Goal: Task Accomplishment & Management: Manage account settings

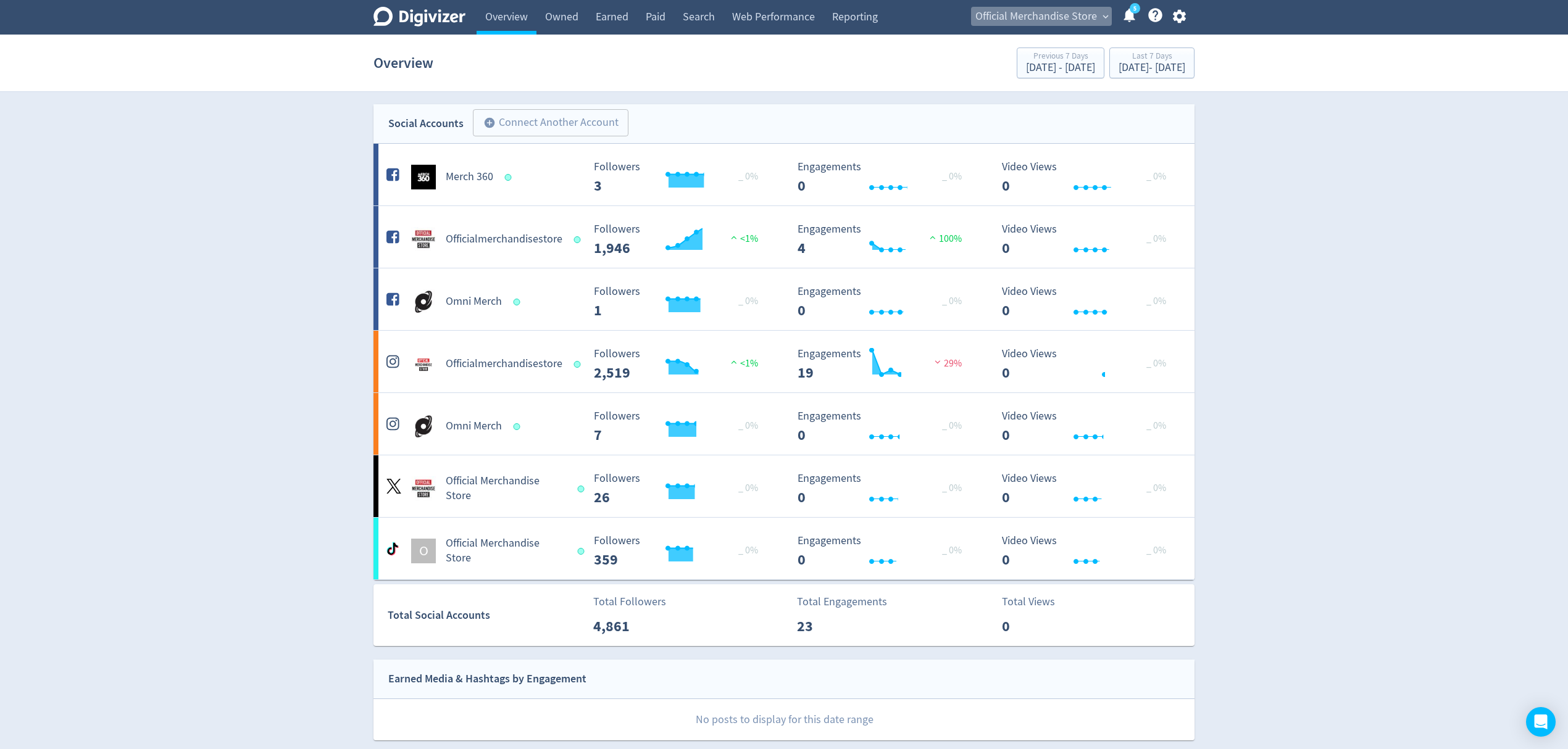
click at [1036, 18] on span "Official Merchandise Store" at bounding box center [1036, 16] width 122 height 20
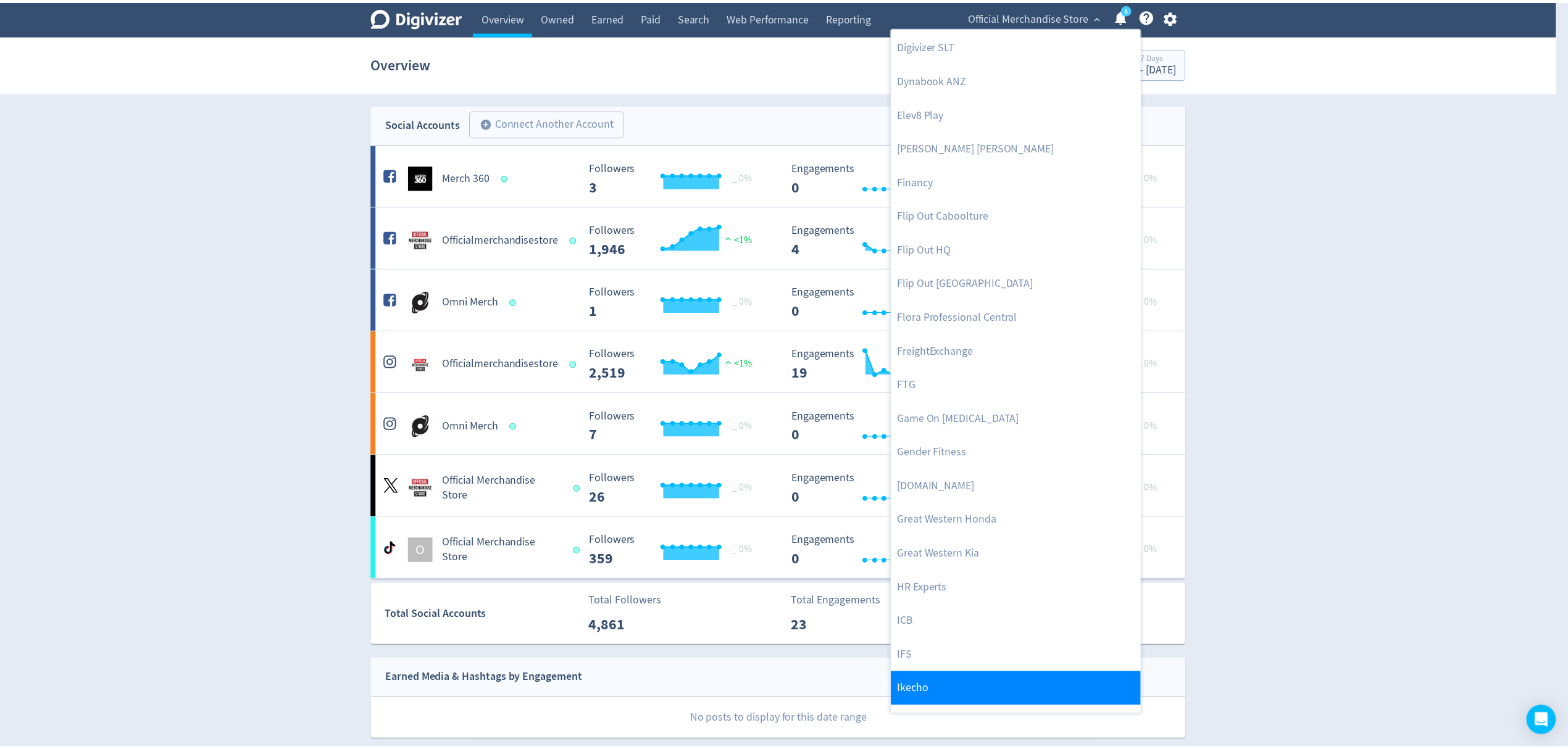
scroll to position [658, 0]
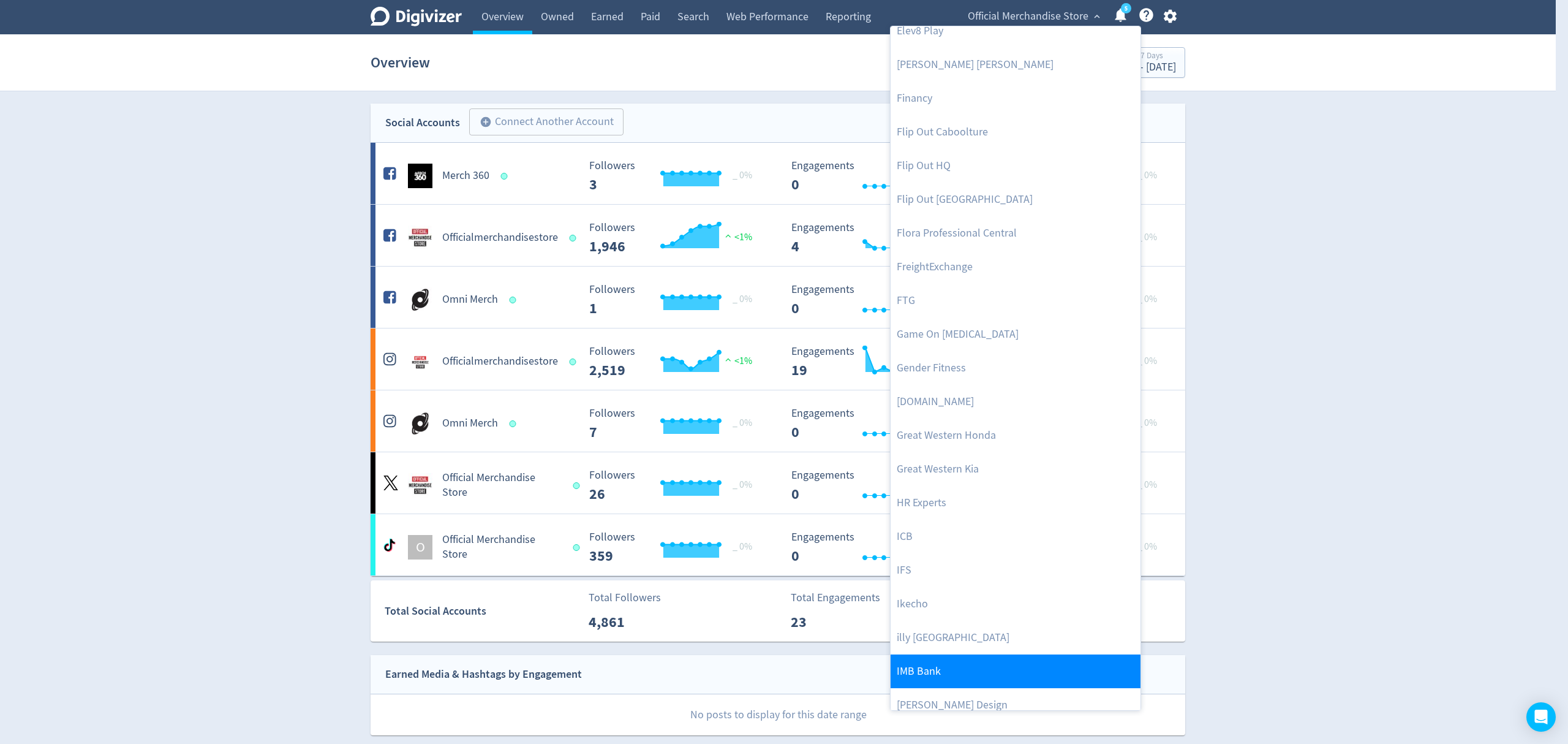
drag, startPoint x: 952, startPoint y: 670, endPoint x: 949, endPoint y: 661, distance: 9.5
click at [952, 670] on link "IMB Bank" at bounding box center [1015, 672] width 250 height 34
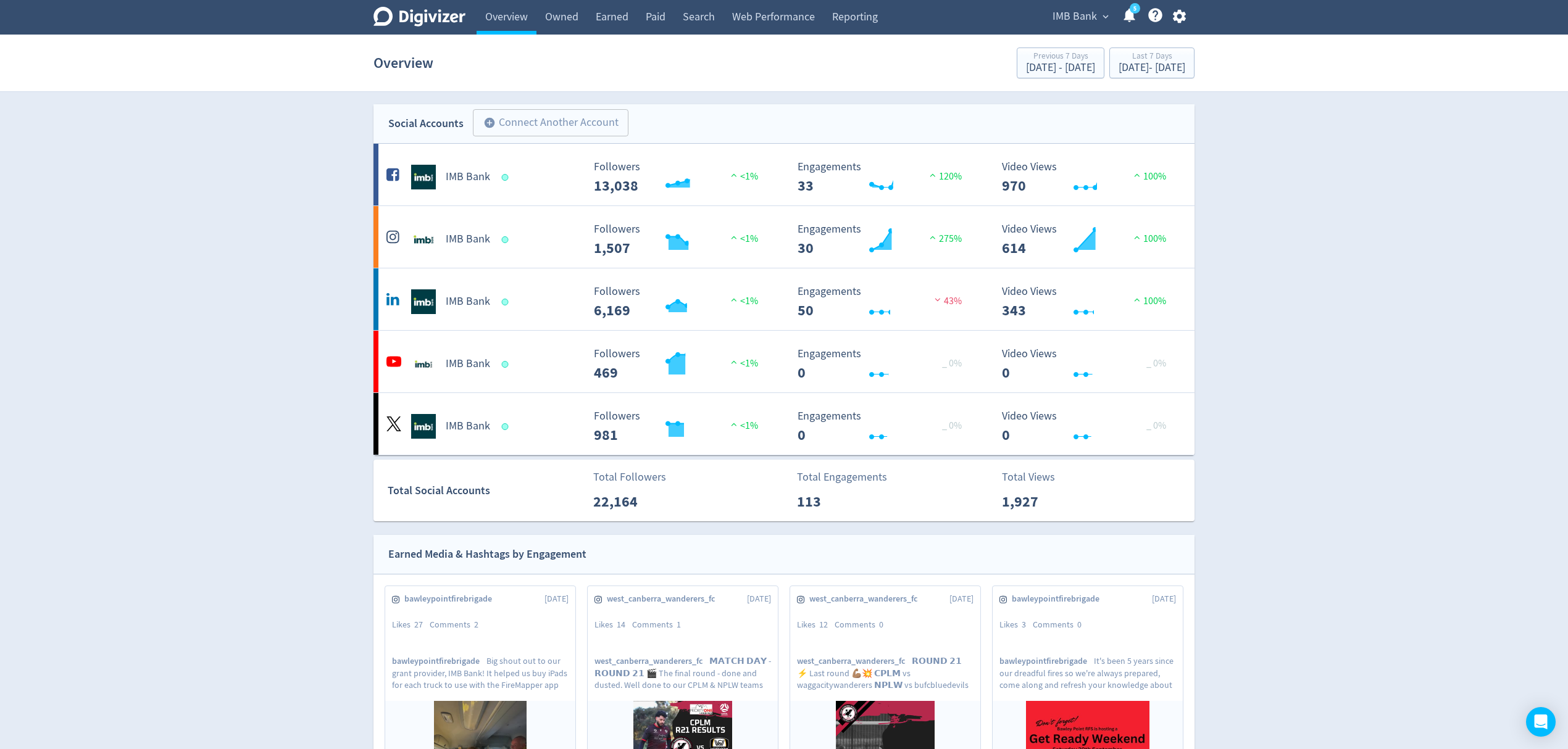
click at [1071, 18] on span "IMB Bank" at bounding box center [1075, 16] width 44 height 20
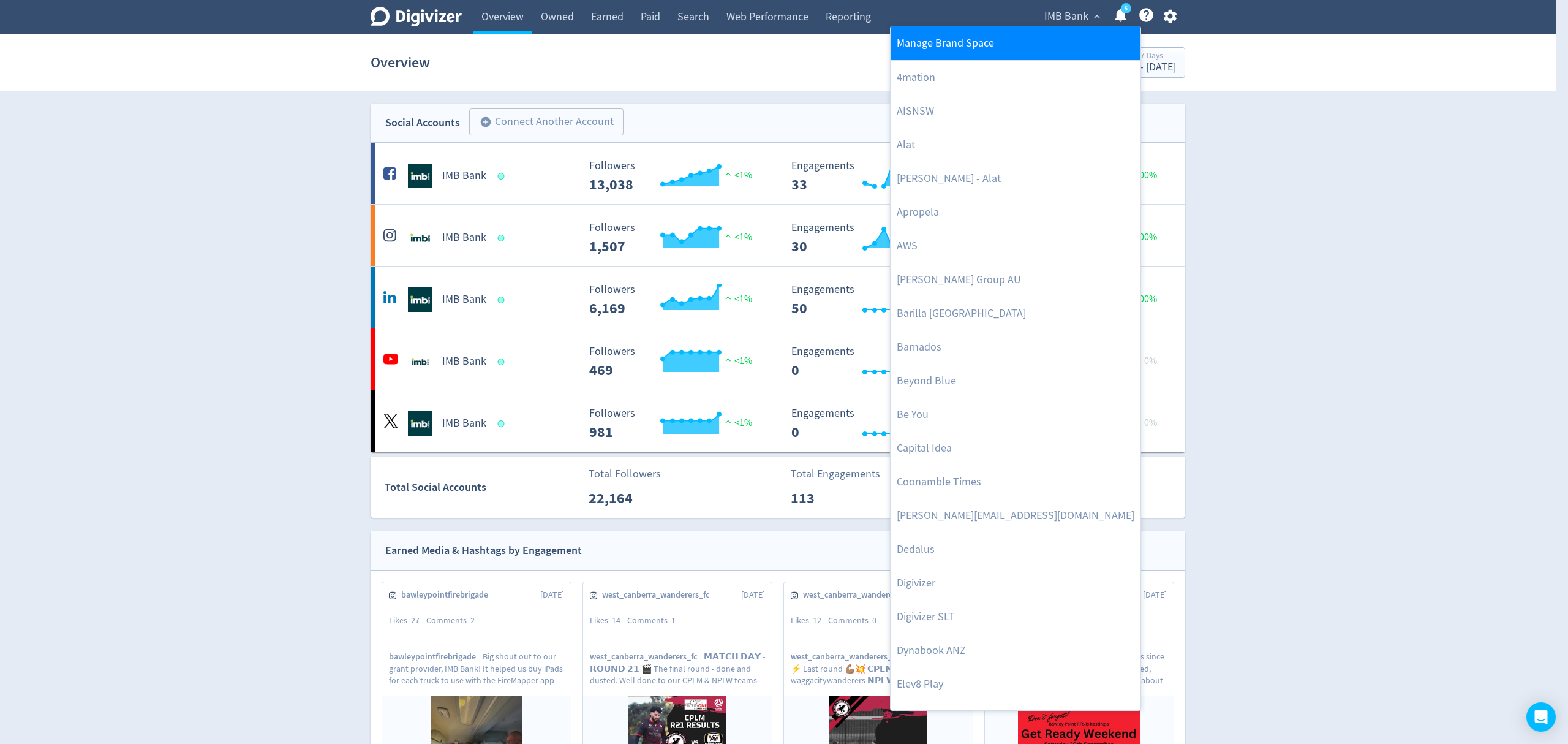
click at [998, 42] on link "Manage Brand Space" at bounding box center [1015, 43] width 250 height 34
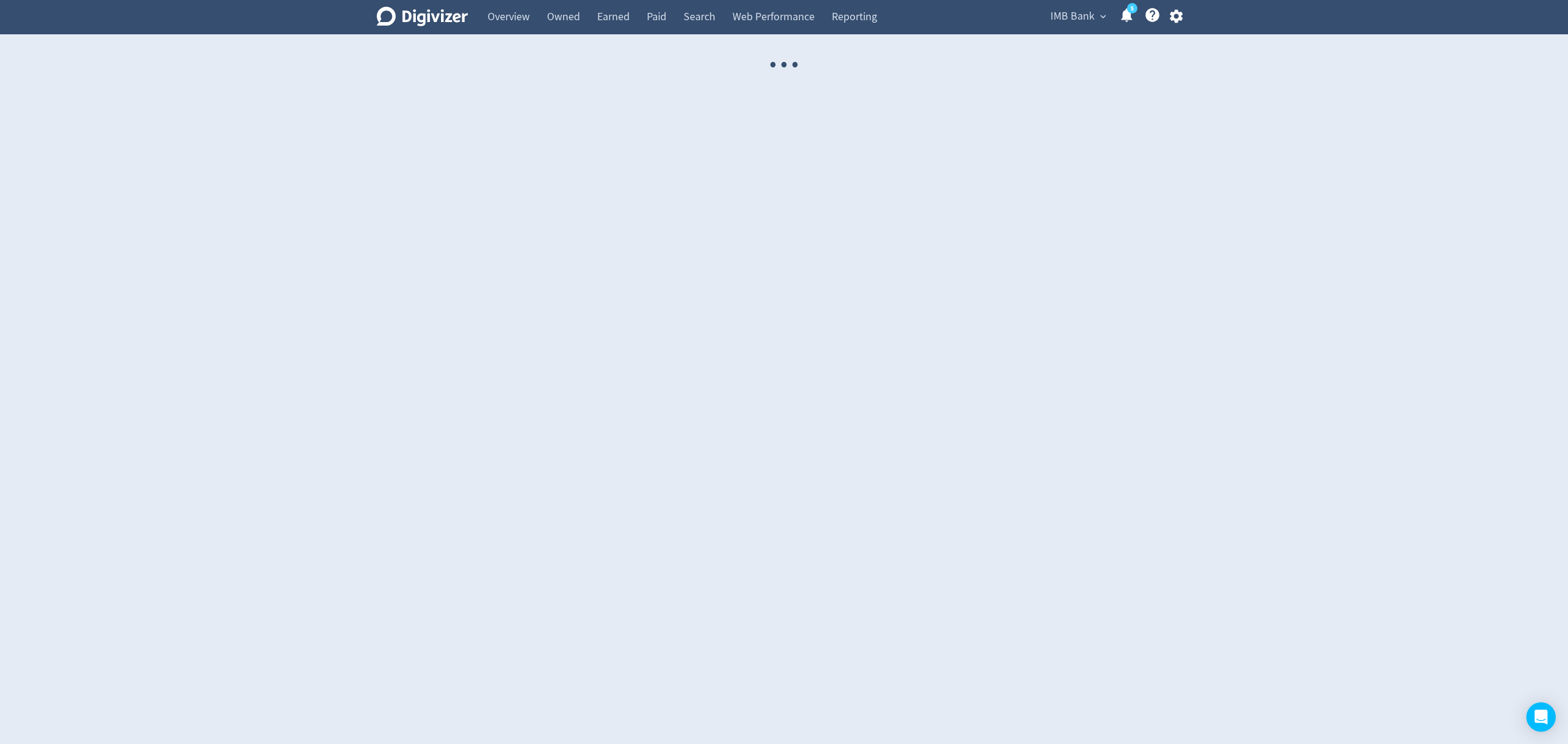
select select "USER"
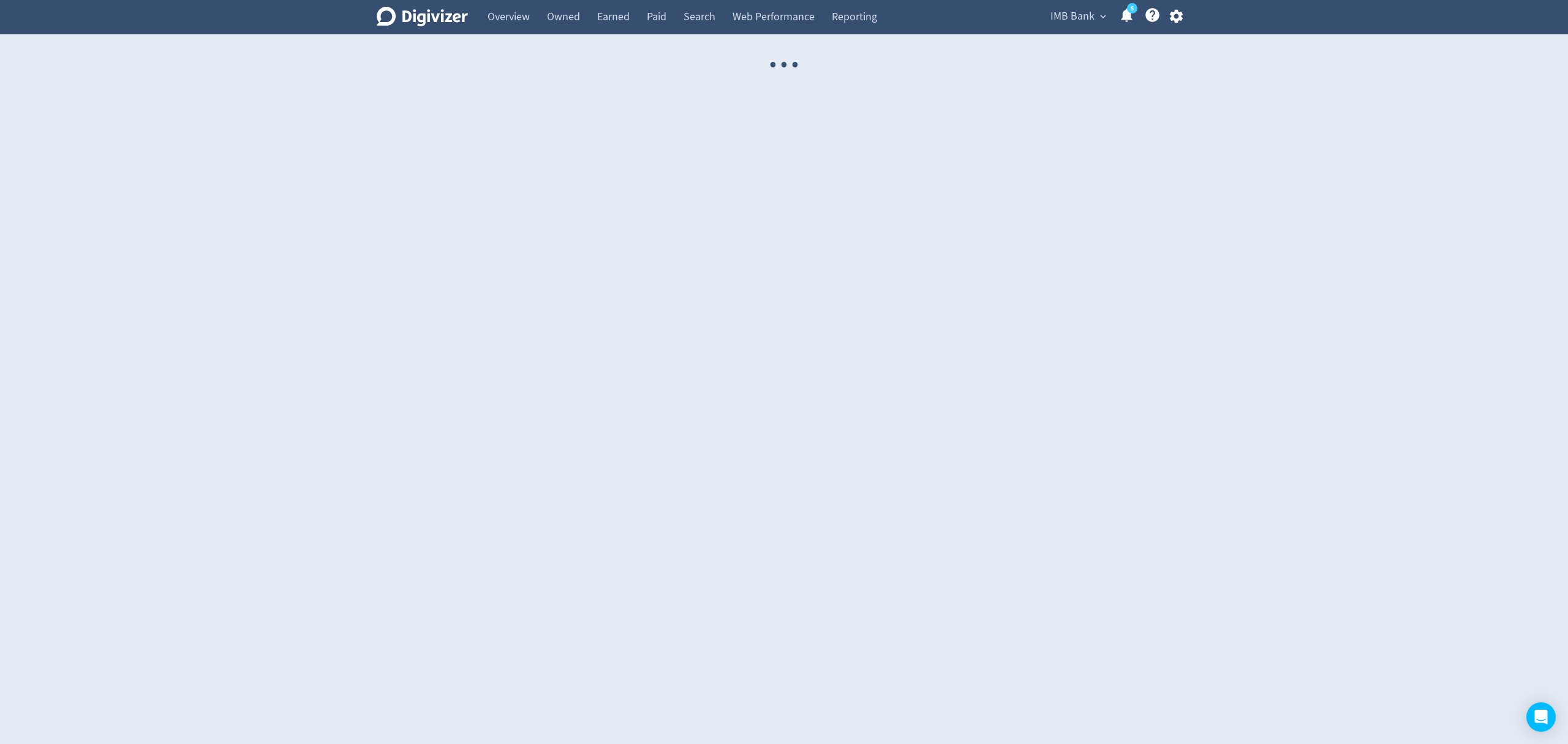
select select "USER"
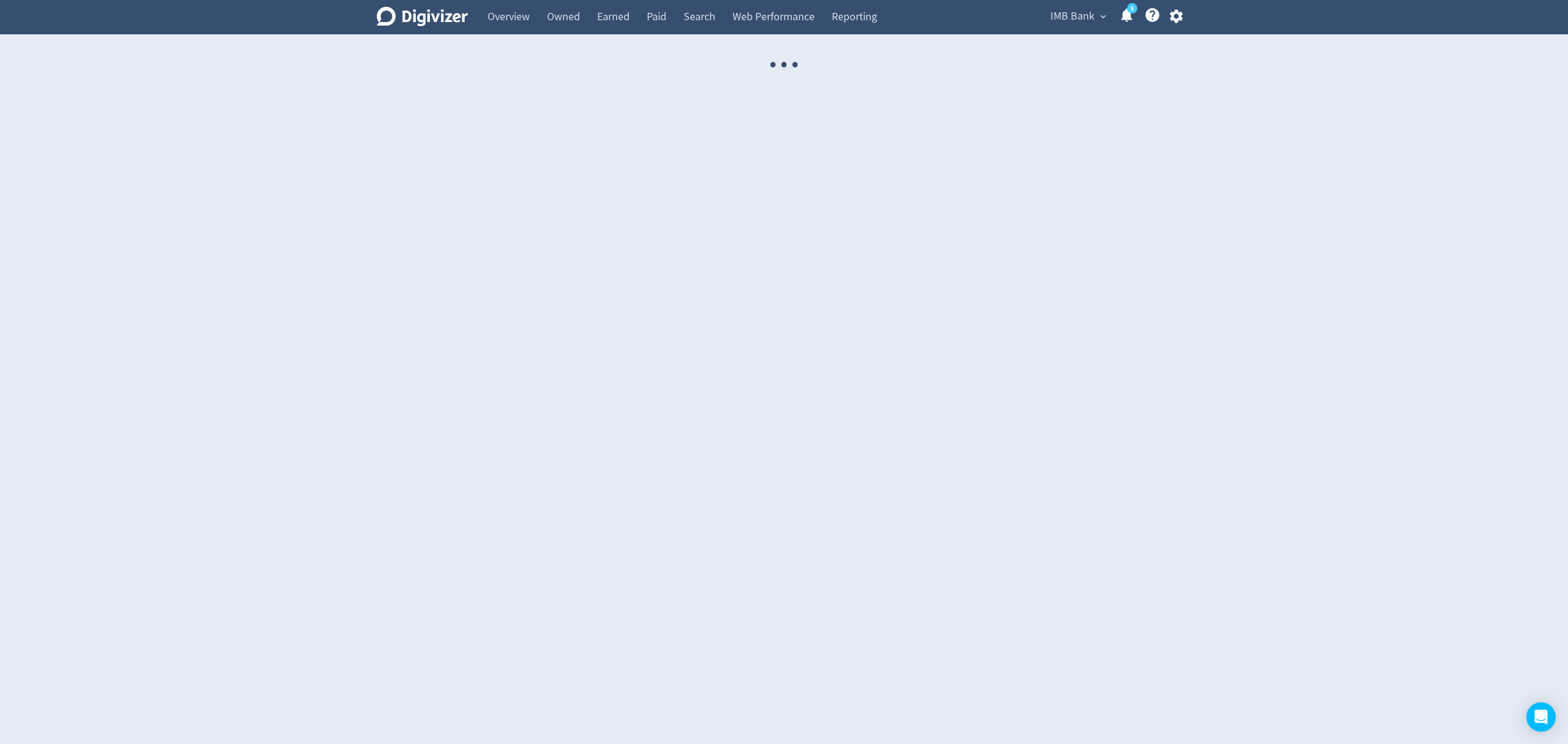
select select "USER"
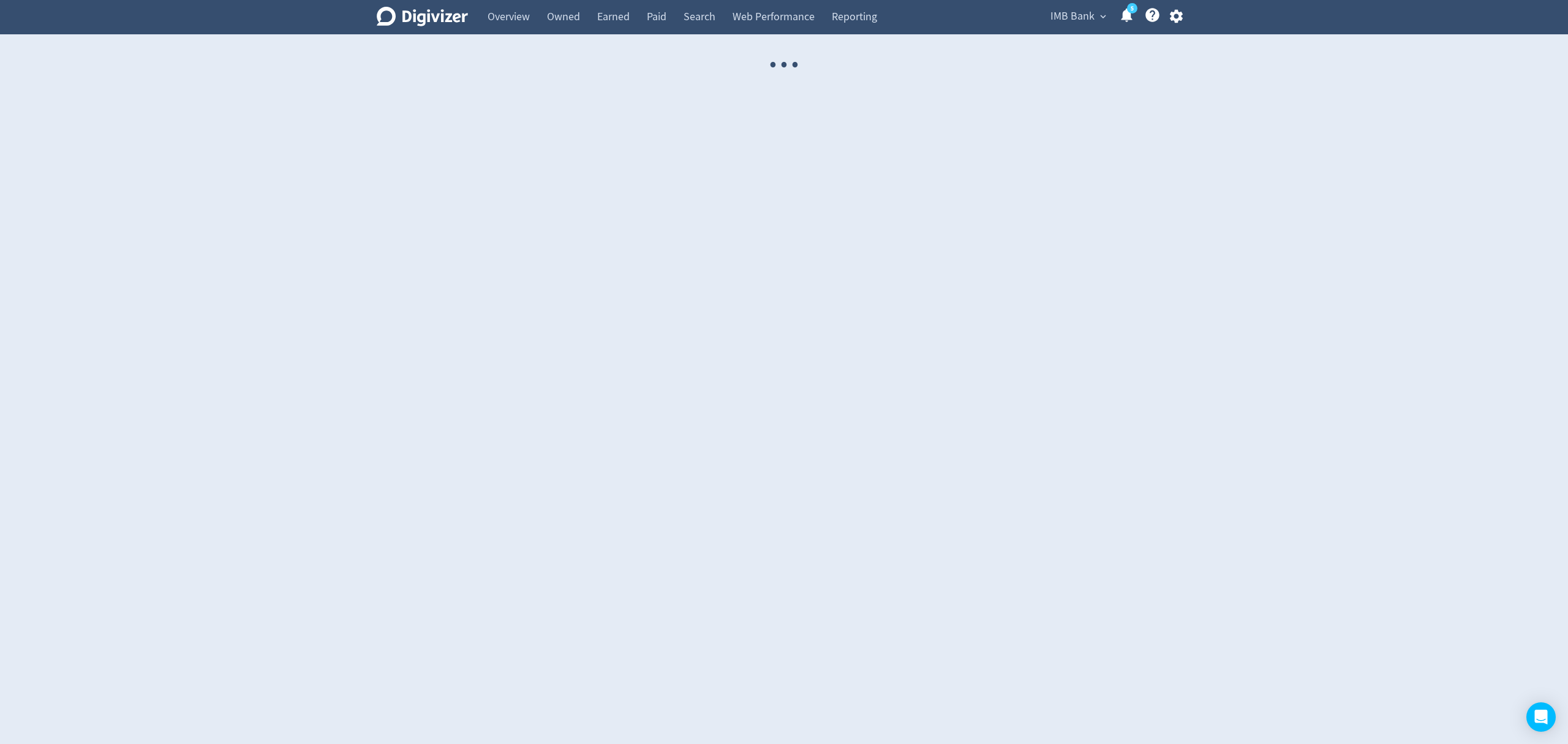
select select "USER"
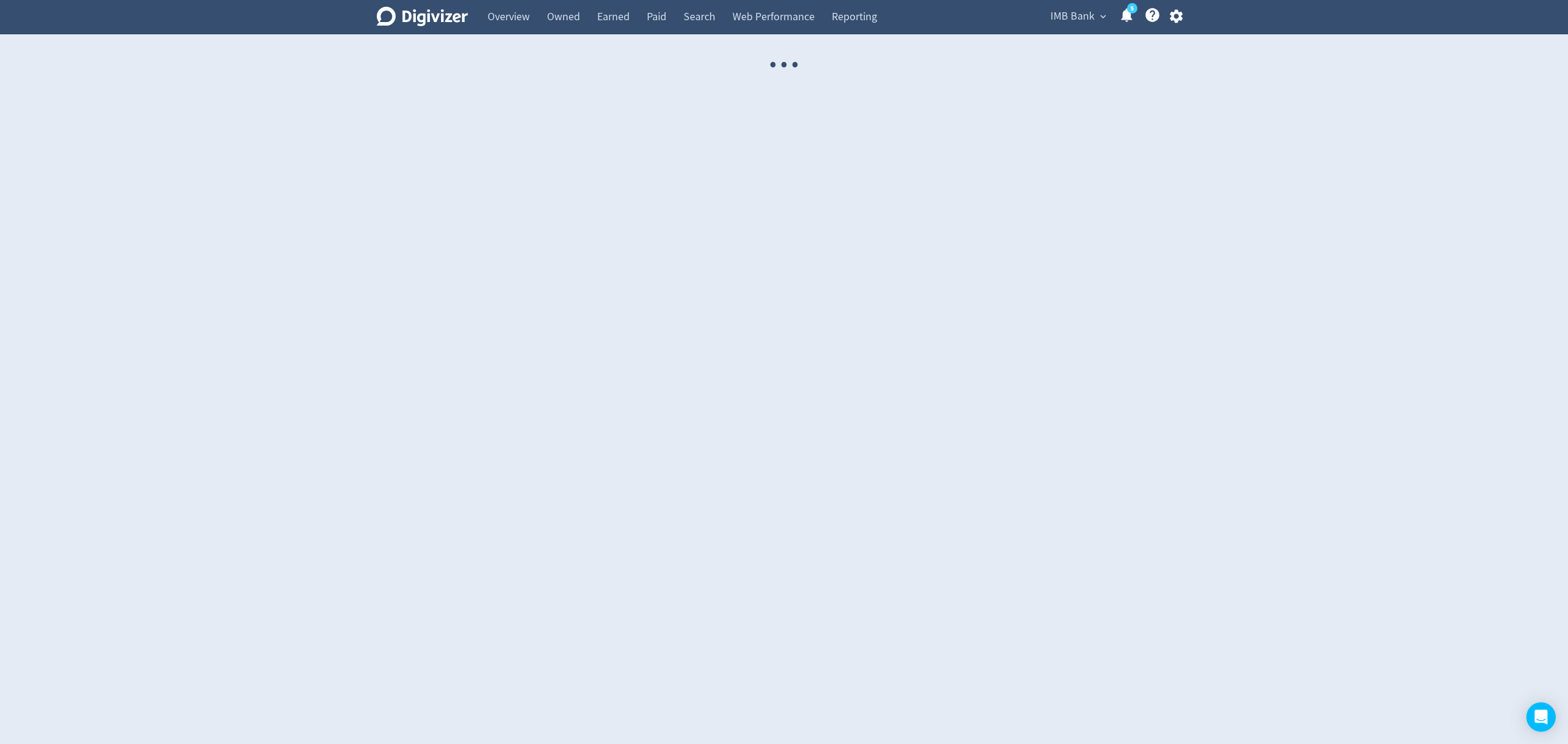
select select "USER"
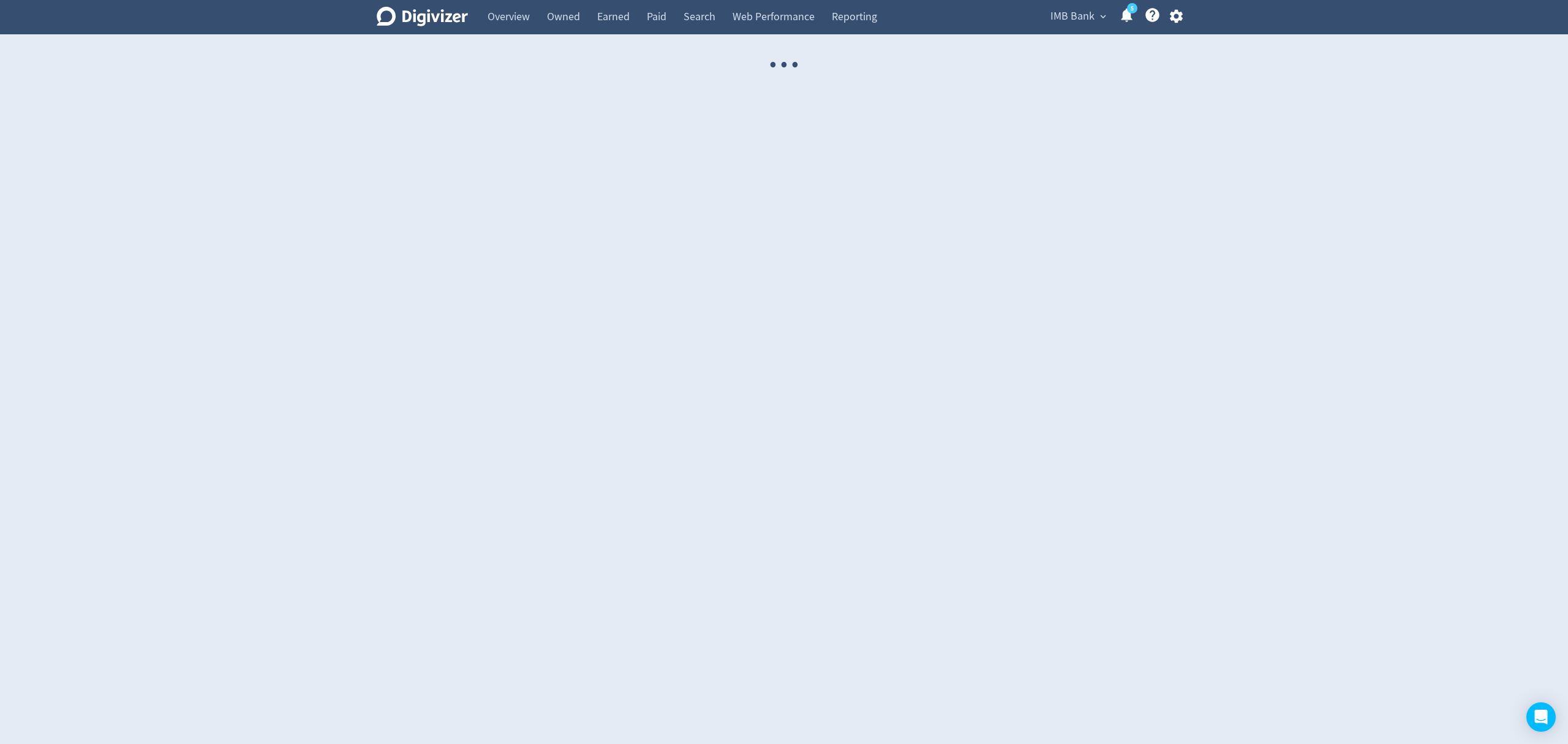
select select "USER"
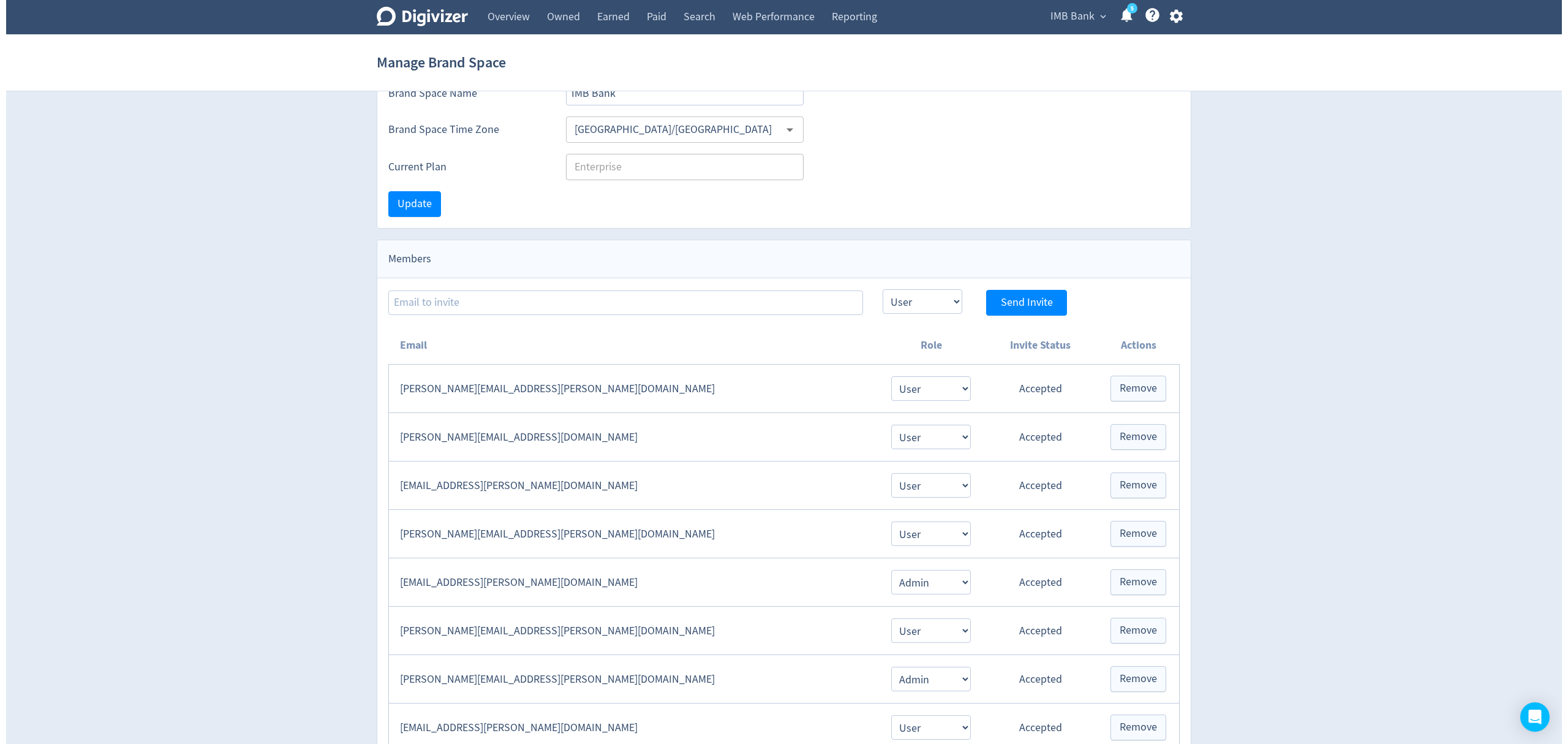
scroll to position [163, 0]
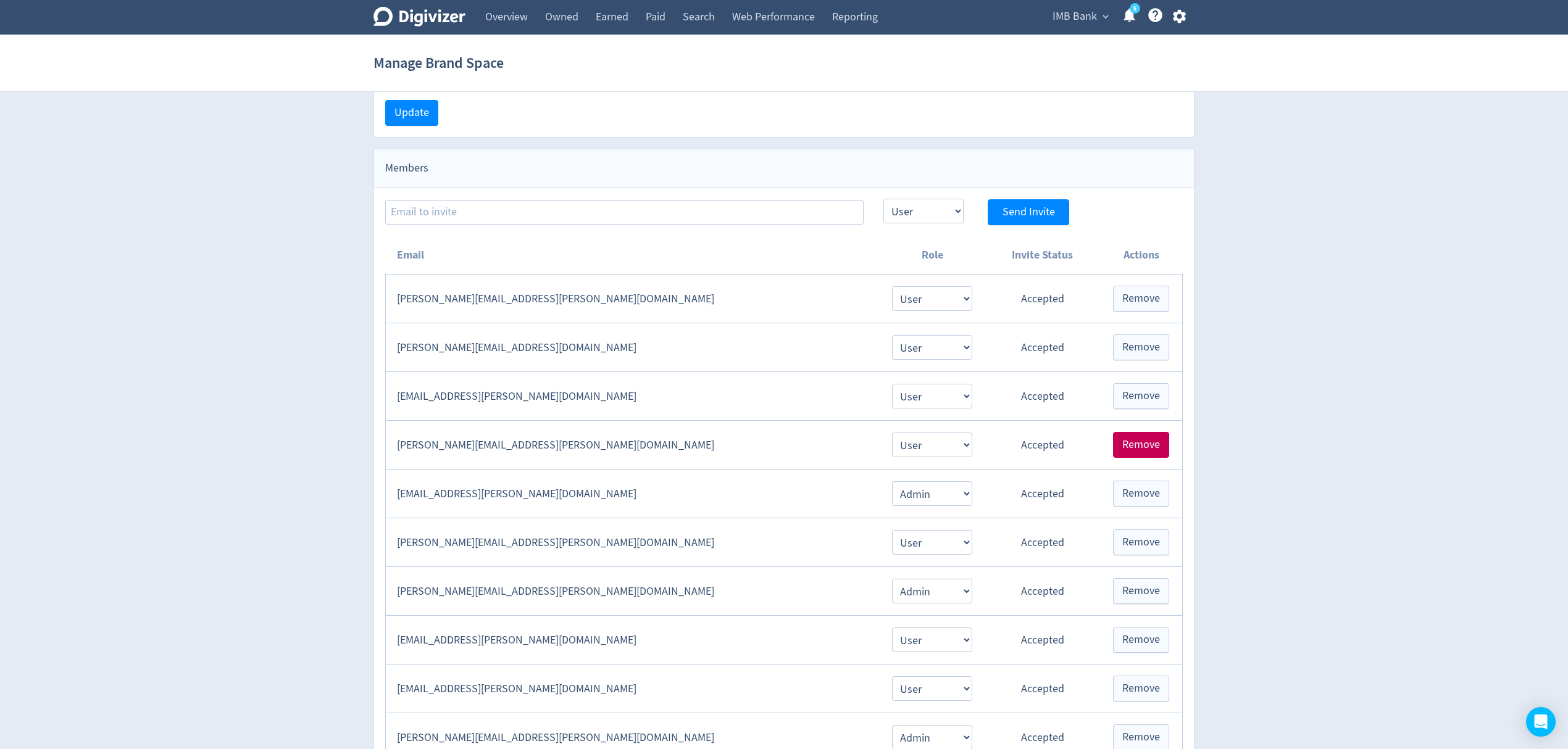
click at [1131, 449] on span "Remove" at bounding box center [1141, 444] width 38 height 11
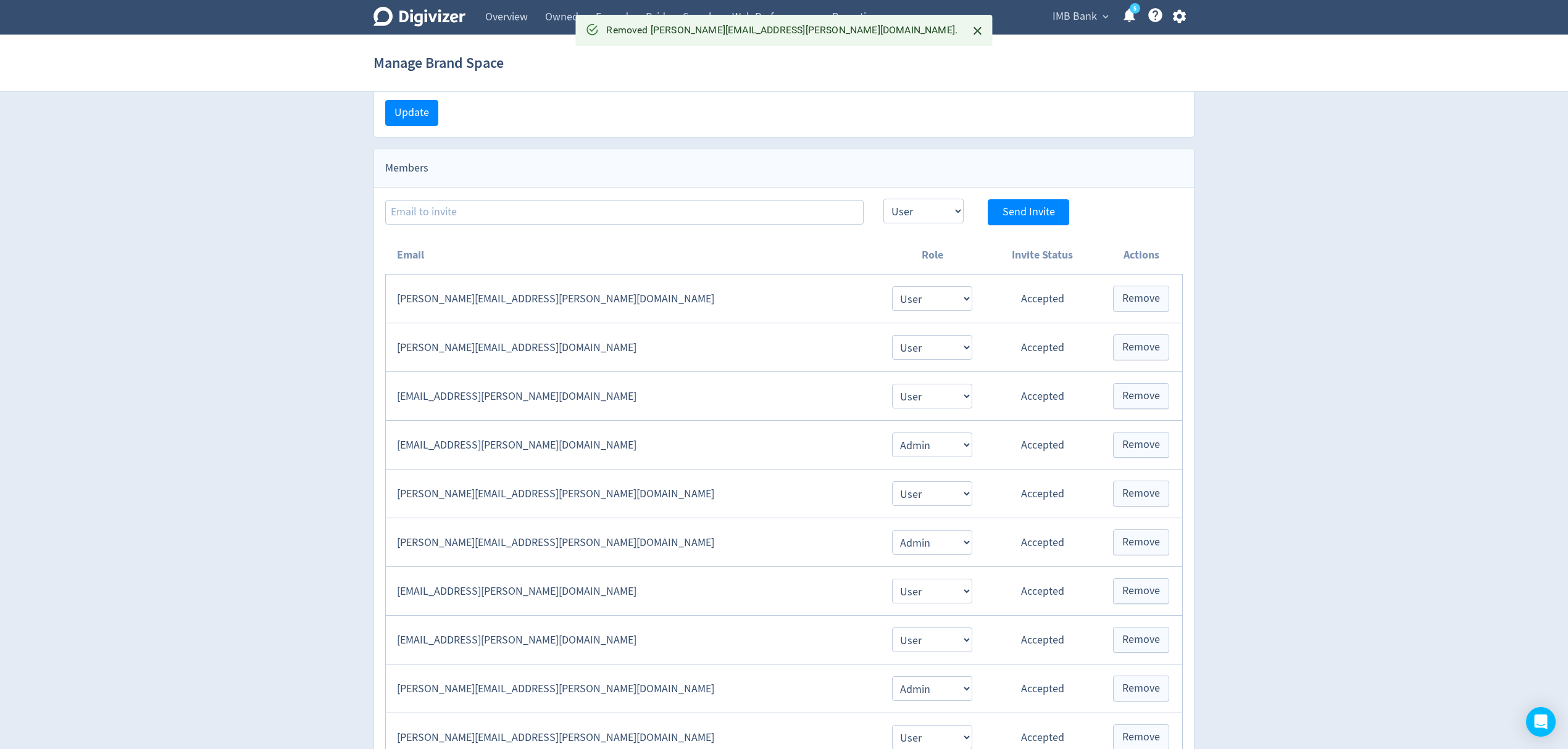
drag, startPoint x: 1093, startPoint y: 18, endPoint x: 1112, endPoint y: 27, distance: 21.0
click at [1092, 16] on span "IMB Bank" at bounding box center [1075, 16] width 44 height 20
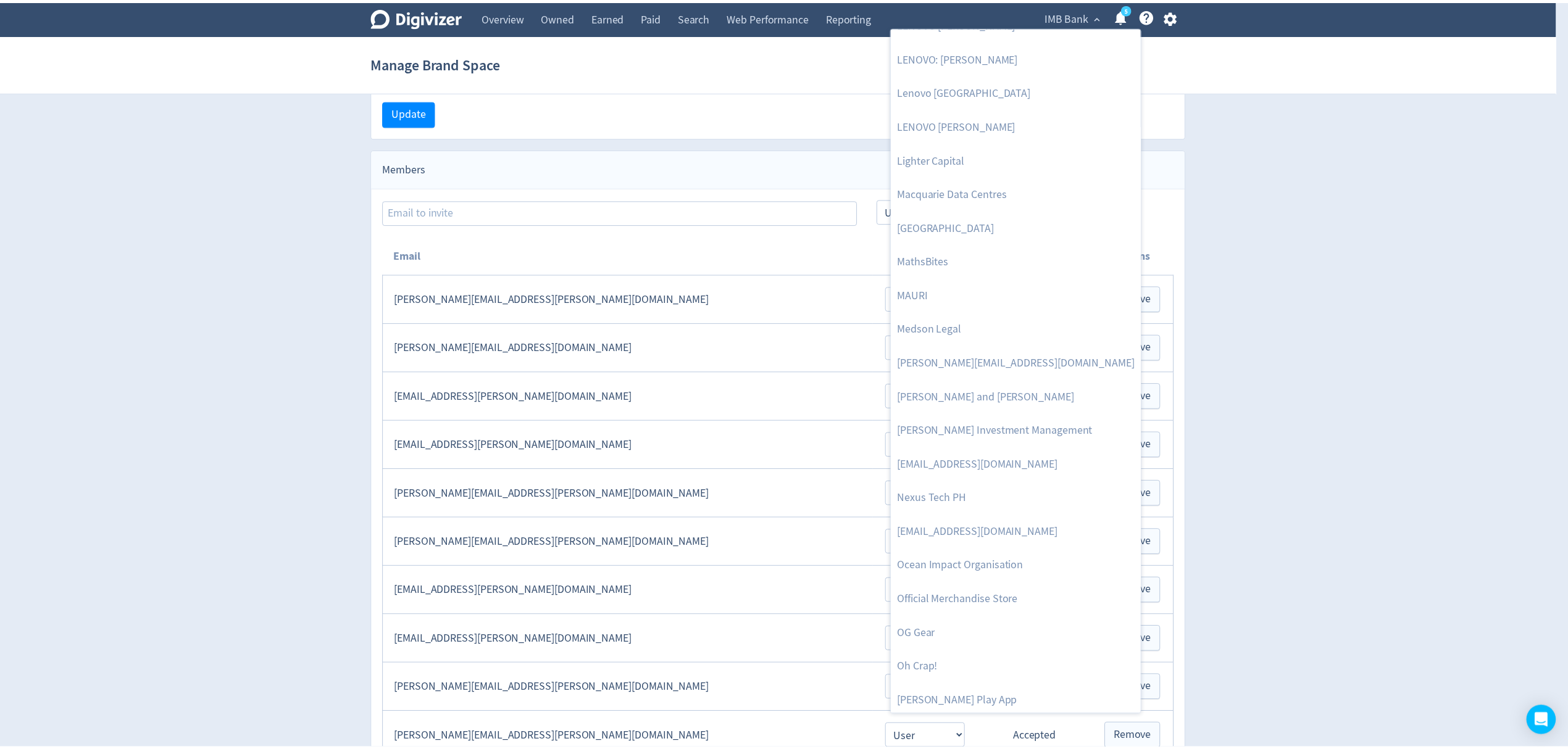
scroll to position [2138, 0]
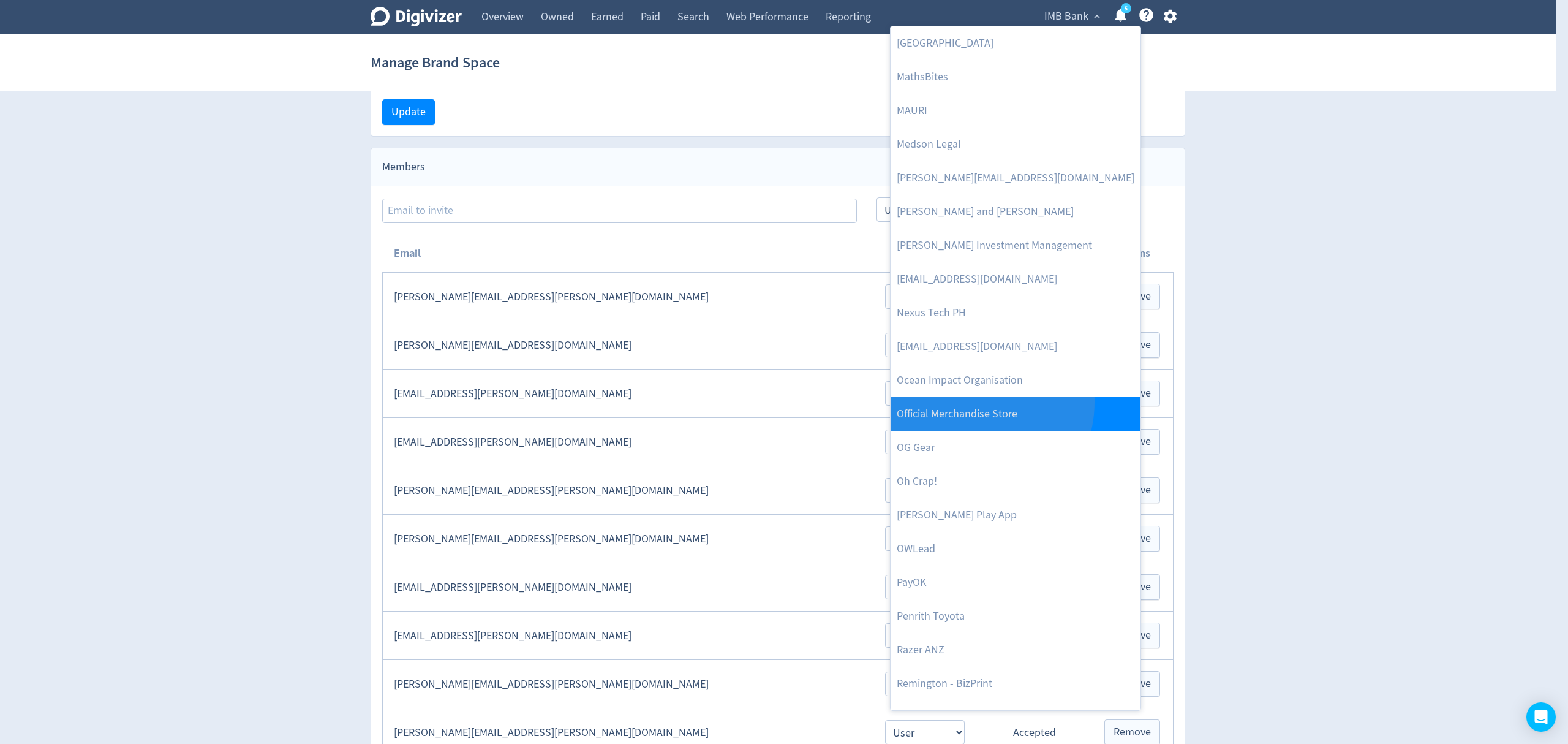
click at [970, 402] on link "Official Merchandise Store" at bounding box center [1015, 414] width 250 height 34
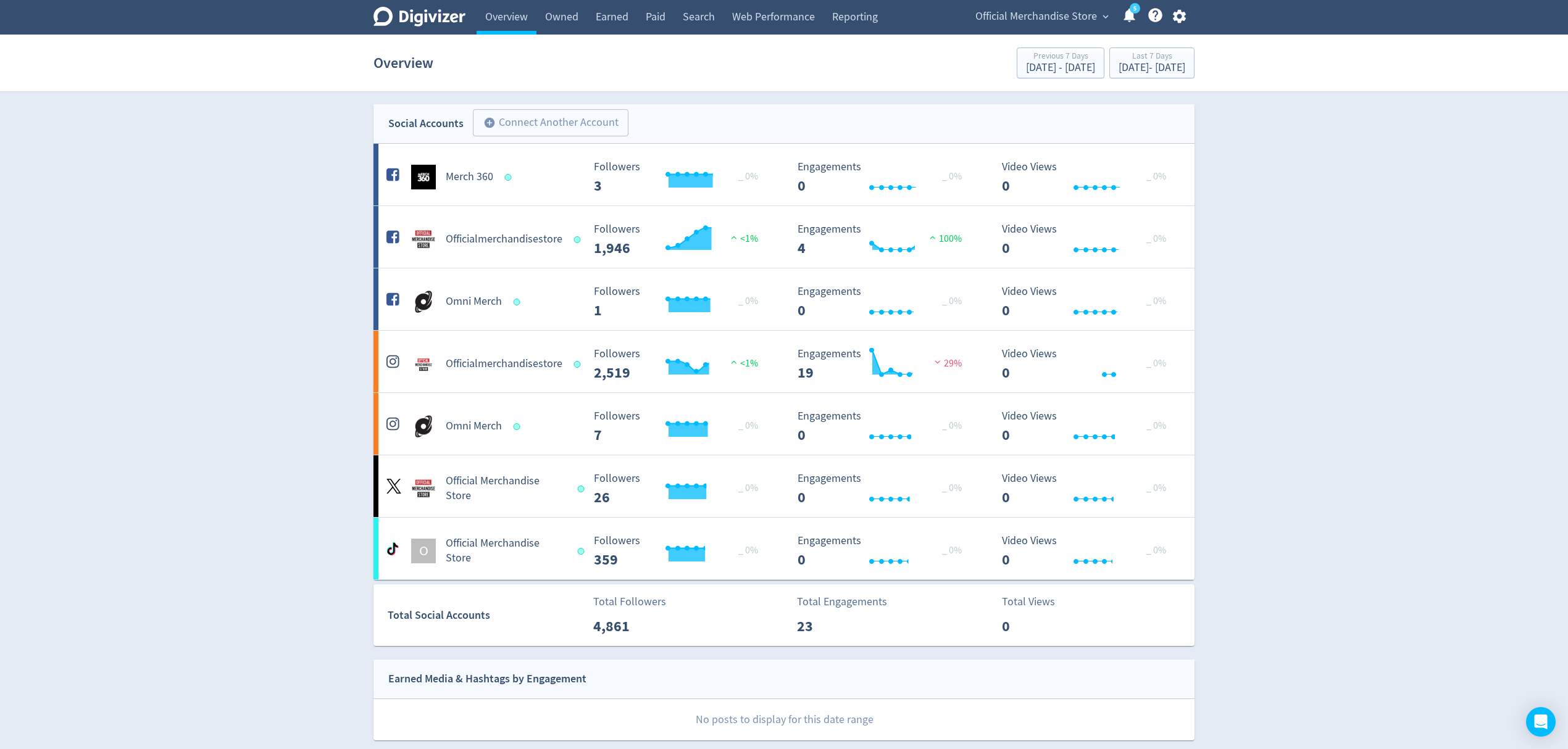
click at [1179, 20] on icon "button" at bounding box center [1179, 16] width 13 height 14
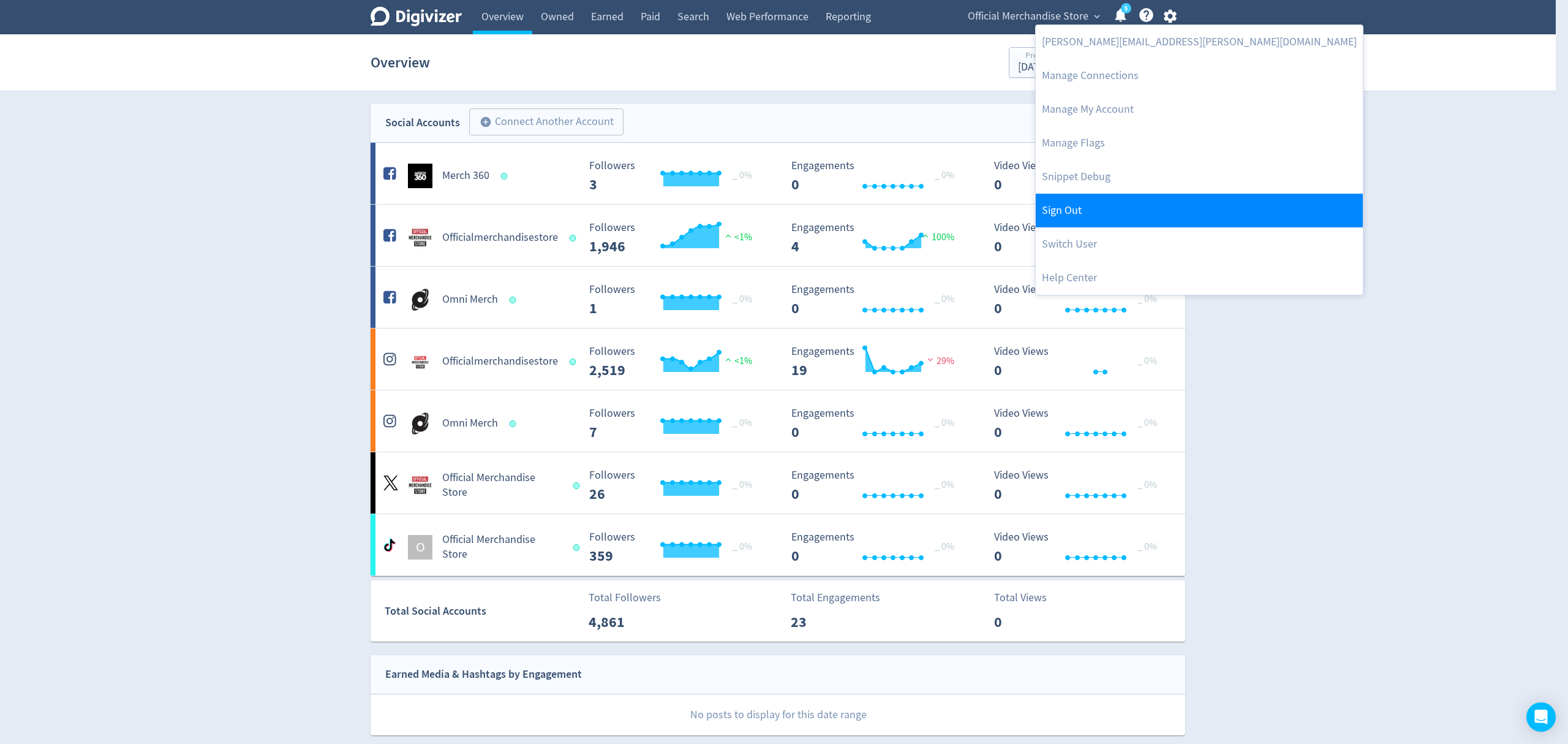
click at [1071, 210] on link "Sign Out" at bounding box center [1199, 210] width 327 height 34
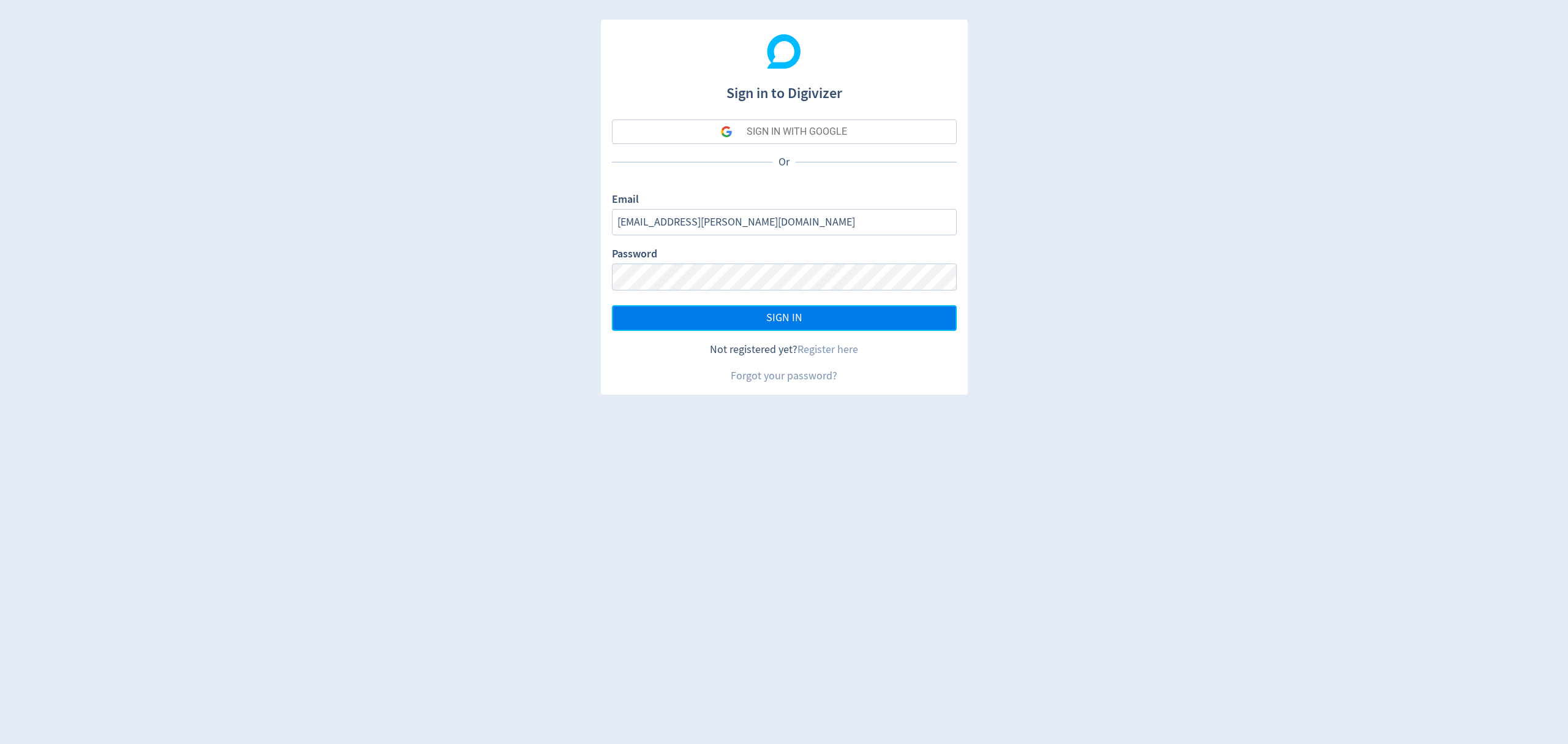
click at [750, 322] on button "SIGN IN" at bounding box center [784, 318] width 345 height 26
